Goal: Task Accomplishment & Management: Use online tool/utility

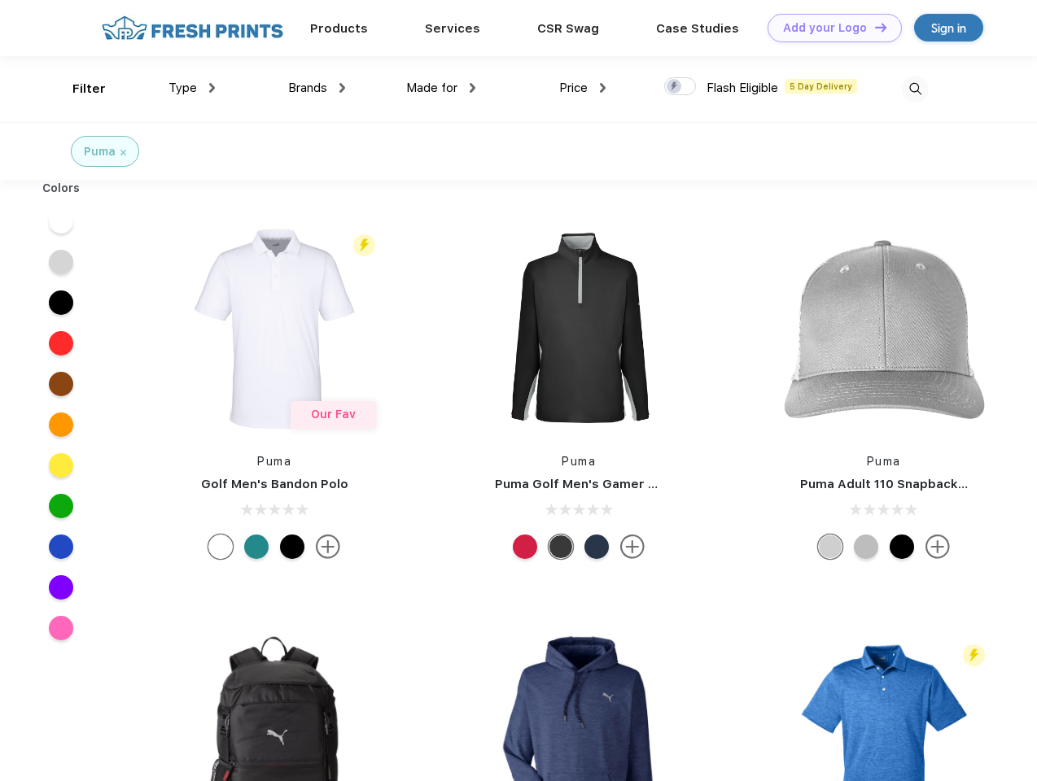
click at [828, 28] on link "Add your Logo Design Tool" at bounding box center [834, 28] width 134 height 28
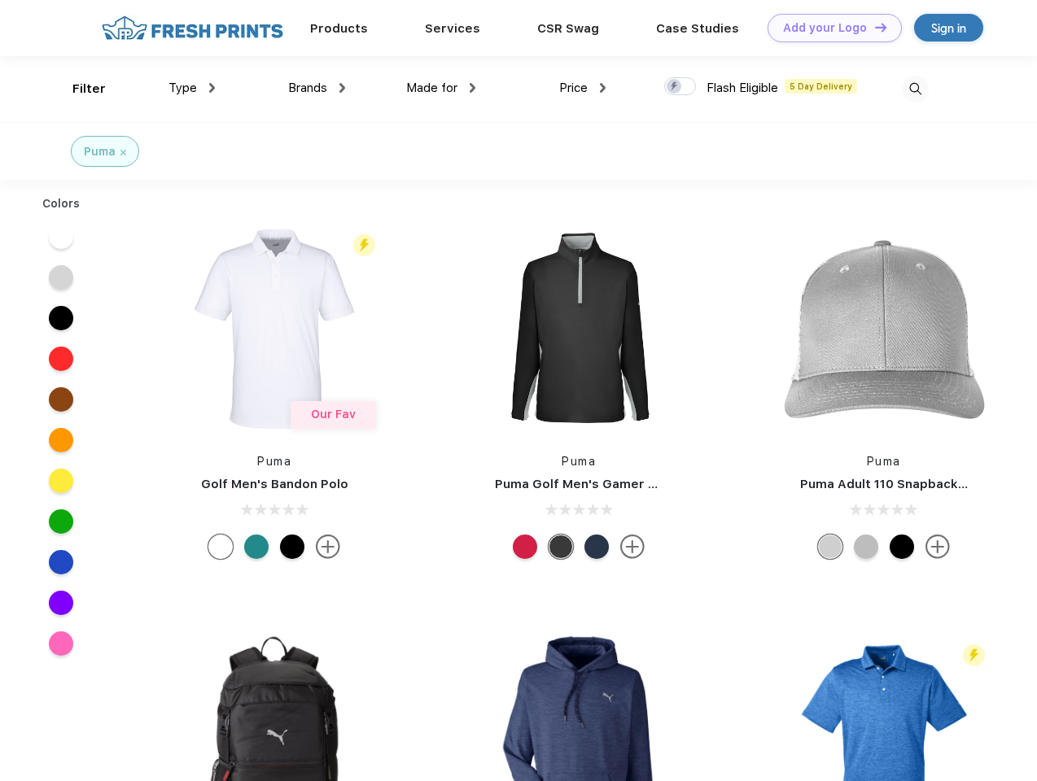
click at [0, 0] on div "Design Tool" at bounding box center [0, 0] width 0 height 0
click at [873, 27] on link "Add your Logo Design Tool" at bounding box center [834, 28] width 134 height 28
click at [78, 89] on div "Filter" at bounding box center [88, 89] width 33 height 19
click at [192, 88] on span "Type" at bounding box center [182, 88] width 28 height 15
click at [317, 88] on span "Brands" at bounding box center [307, 88] width 39 height 15
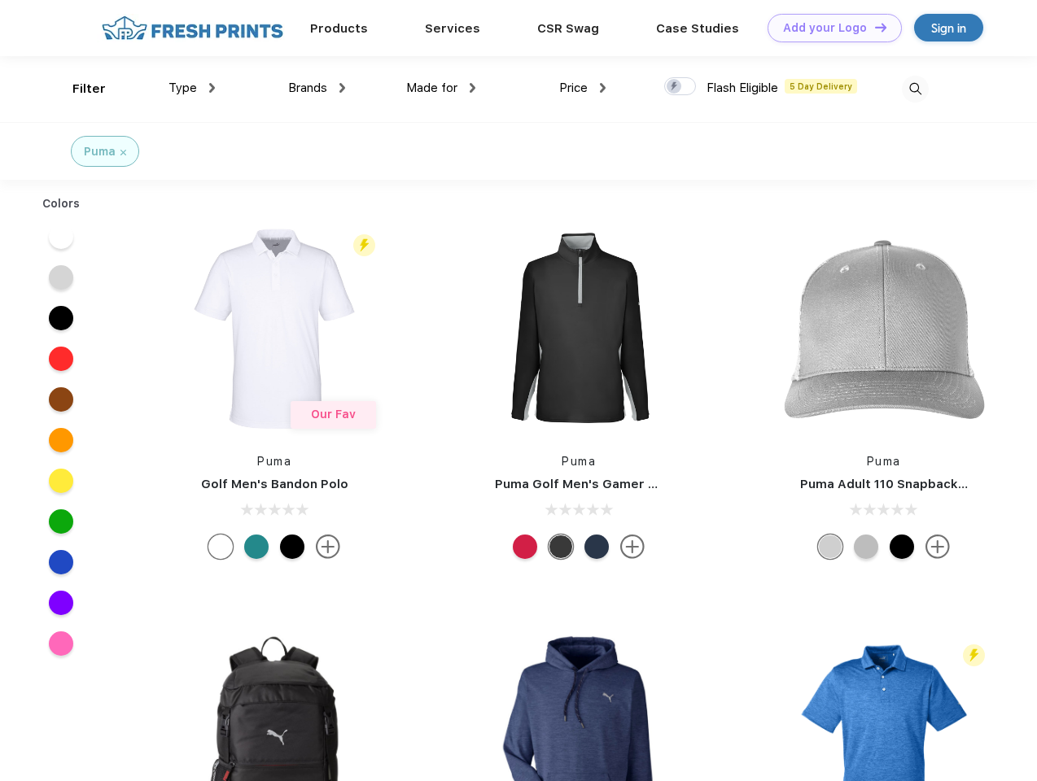
click at [441, 88] on span "Made for" at bounding box center [431, 88] width 51 height 15
click at [583, 88] on span "Price" at bounding box center [573, 88] width 28 height 15
click at [680, 87] on div at bounding box center [680, 86] width 32 height 18
click at [675, 87] on input "checkbox" at bounding box center [669, 81] width 11 height 11
click at [915, 89] on img at bounding box center [915, 89] width 27 height 27
